Goal: Transaction & Acquisition: Purchase product/service

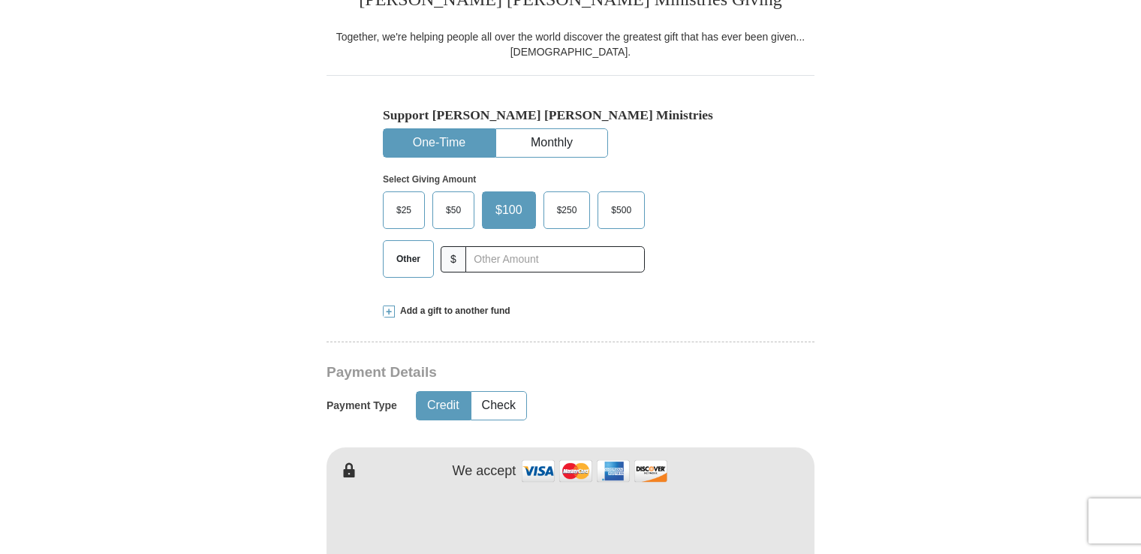
scroll to position [403, 0]
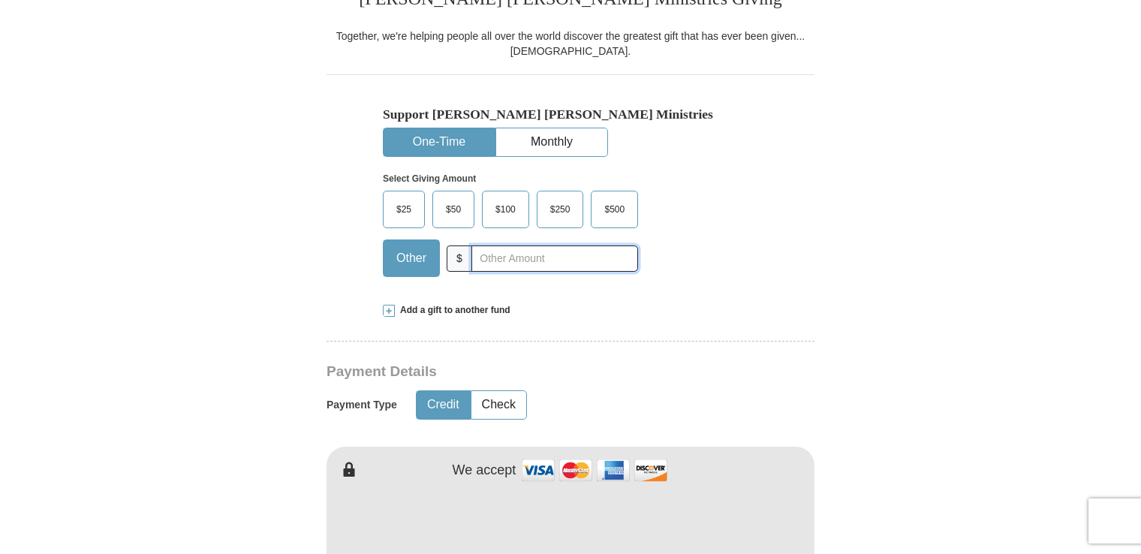
click at [587, 260] on input "text" at bounding box center [554, 258] width 167 height 26
type input "230"
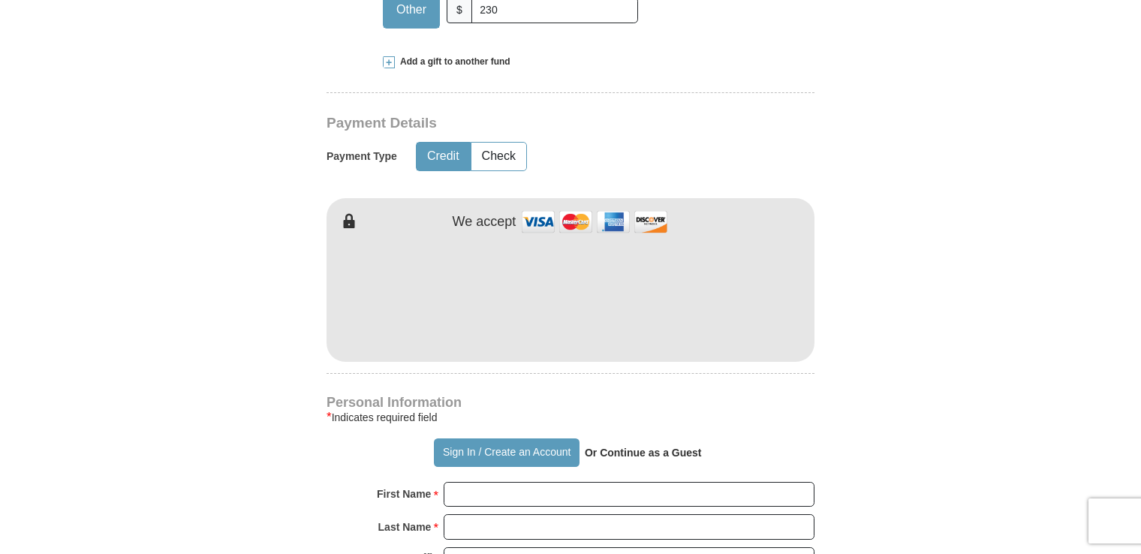
scroll to position [664, 0]
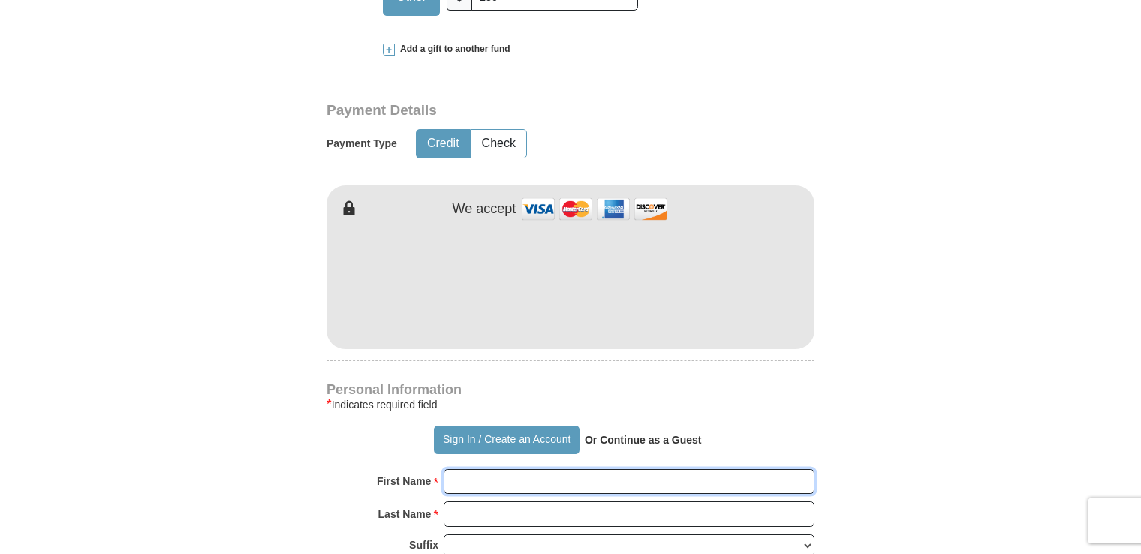
click at [499, 484] on input "First Name *" at bounding box center [629, 482] width 371 height 26
type input "[PERSON_NAME]"
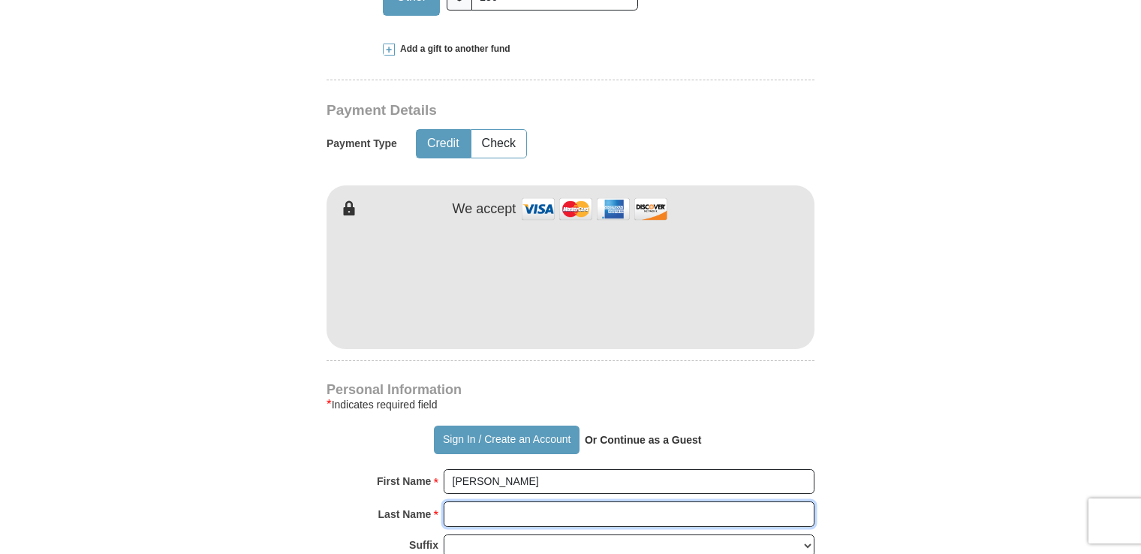
type input "badulescu"
type input "[EMAIL_ADDRESS][DOMAIN_NAME]"
type input "[STREET_ADDRESS][PERSON_NAME]"
type input "[GEOGRAPHIC_DATA], [GEOGRAPHIC_DATA]"
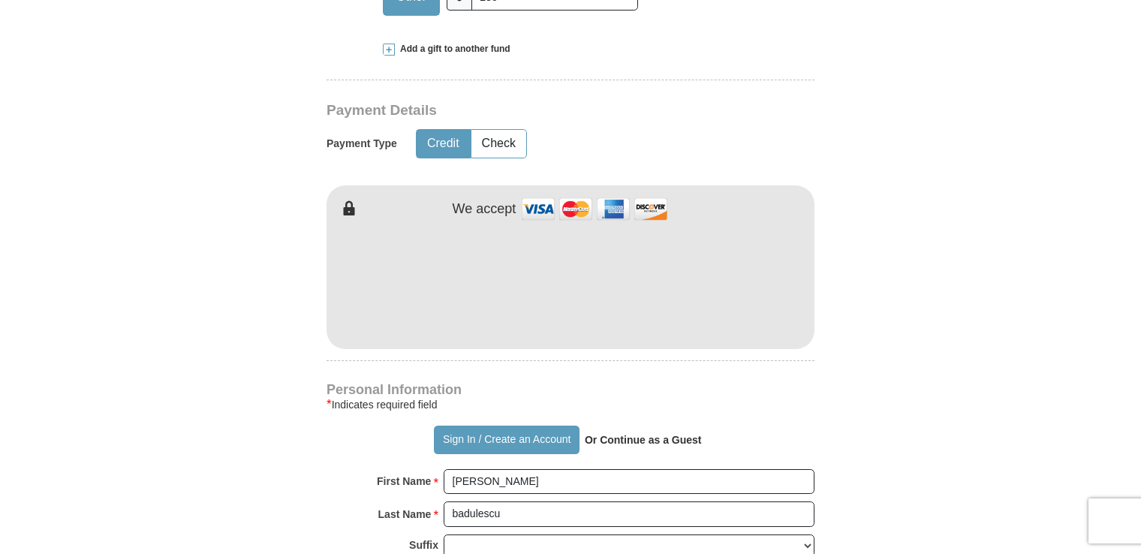
type input "33021"
type input "9542607977"
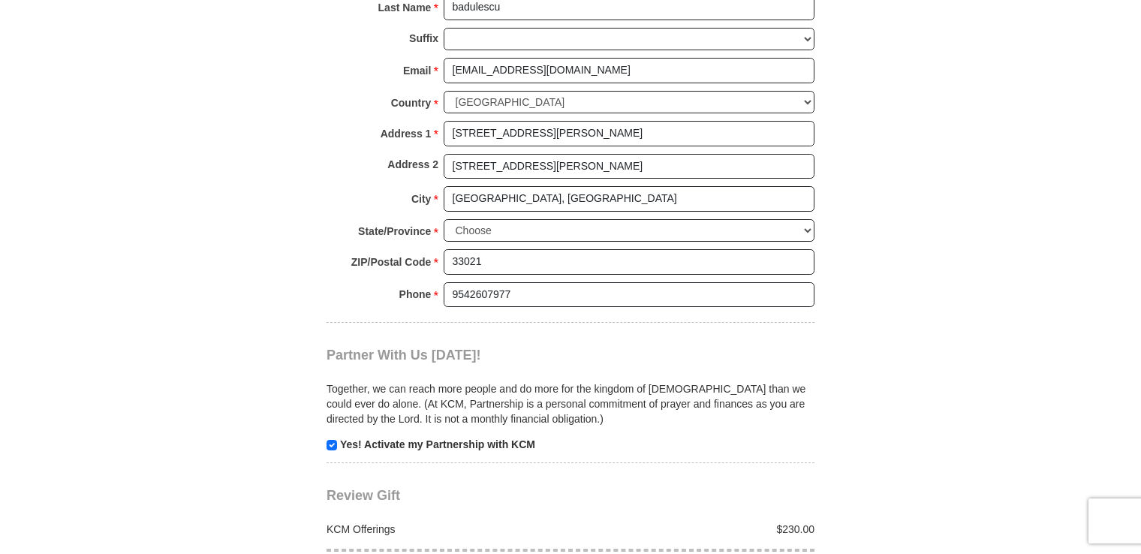
scroll to position [1182, 0]
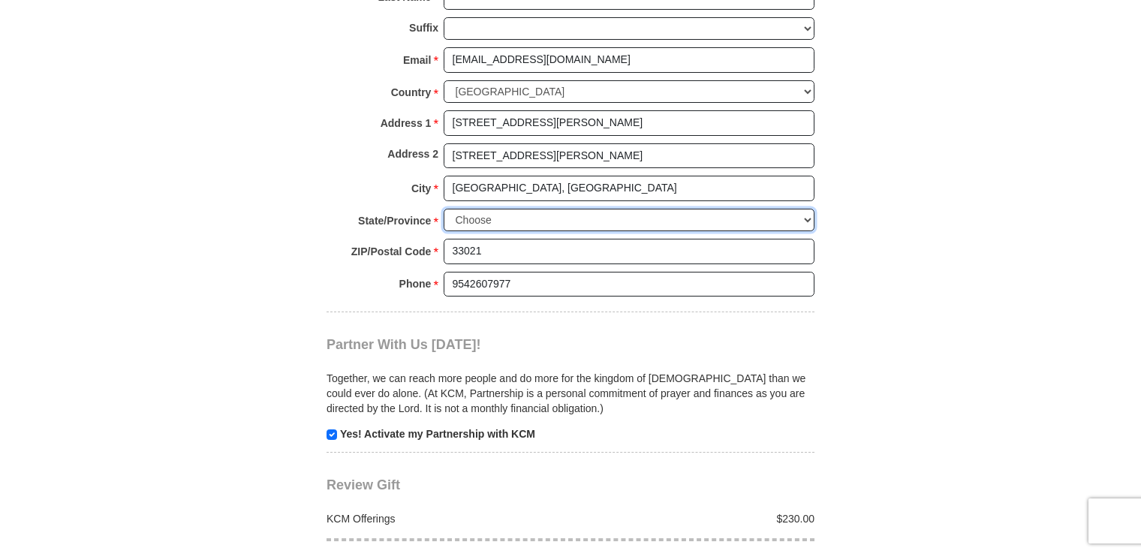
click at [802, 215] on select "Choose [US_STATE] [US_STATE] [US_STATE] [US_STATE] [US_STATE] Armed Forces Amer…" at bounding box center [629, 220] width 371 height 23
select select "FL"
click at [444, 209] on select "Choose [US_STATE] [US_STATE] [US_STATE] [US_STATE] [US_STATE] Armed Forces Amer…" at bounding box center [629, 220] width 371 height 23
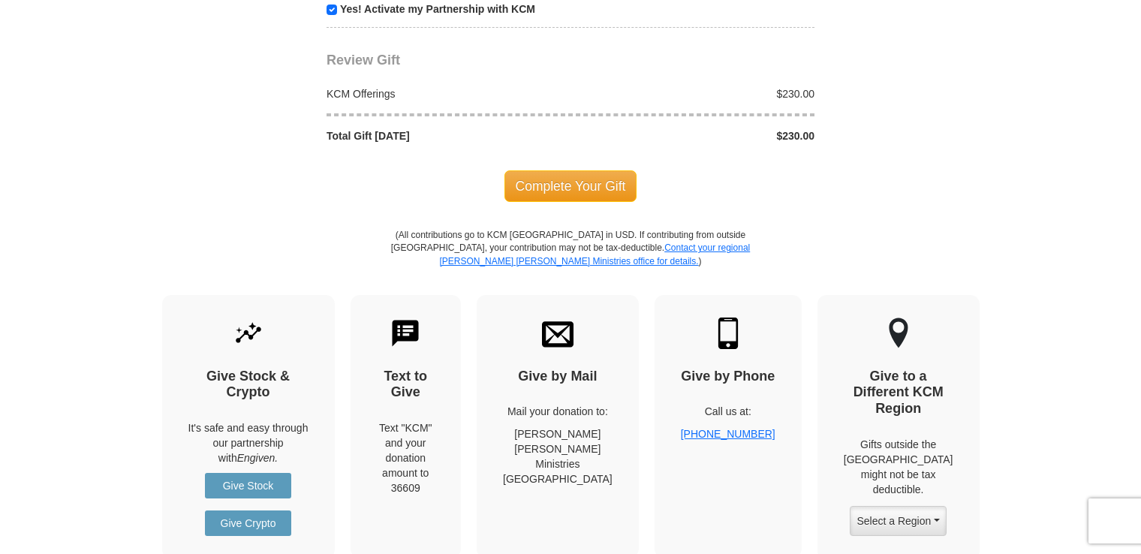
scroll to position [1612, 0]
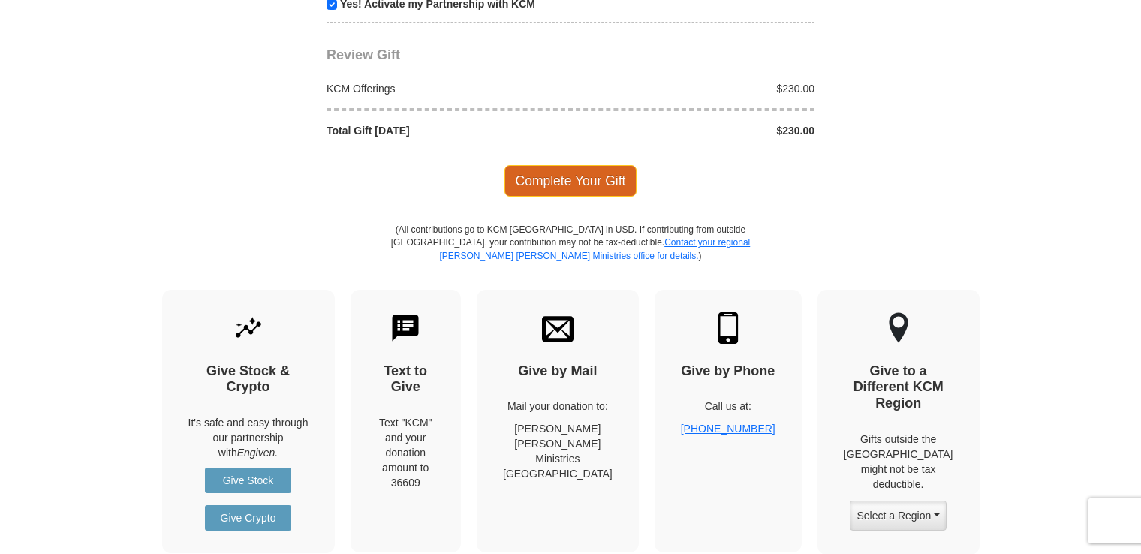
click at [554, 179] on span "Complete Your Gift" at bounding box center [571, 181] width 133 height 32
